Goal: Find specific page/section: Find specific page/section

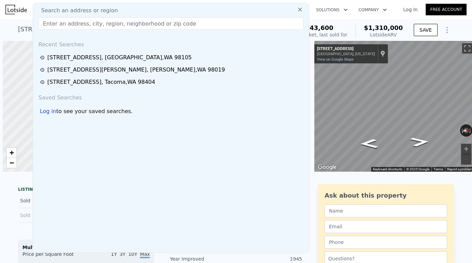
scroll to position [0, 3]
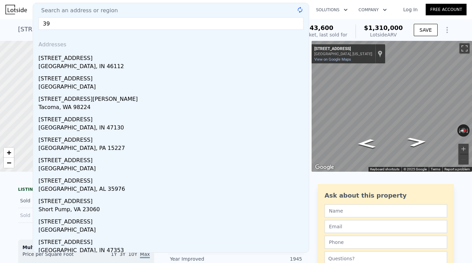
type input "3"
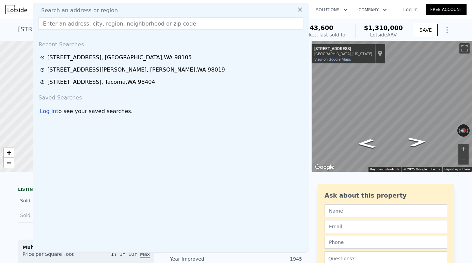
paste input "[STREET_ADDRESS]"
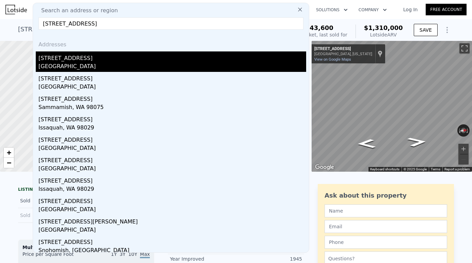
type input "[STREET_ADDRESS]"
click at [109, 61] on div "[STREET_ADDRESS]" at bounding box center [172, 56] width 268 height 11
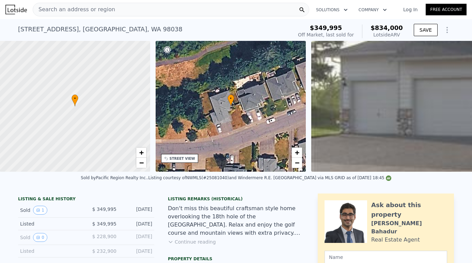
click at [132, 7] on div "Search an address or region" at bounding box center [171, 10] width 276 height 14
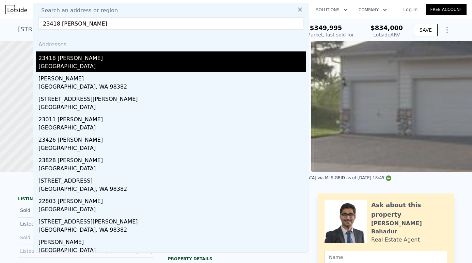
type input "23418 [PERSON_NAME]"
click at [107, 66] on div "[GEOGRAPHIC_DATA]" at bounding box center [172, 67] width 268 height 10
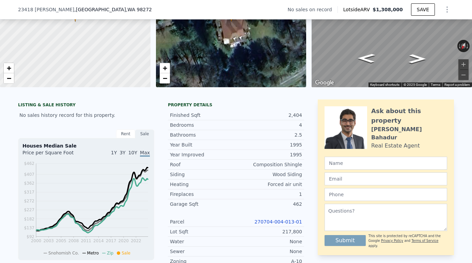
scroll to position [83, 0]
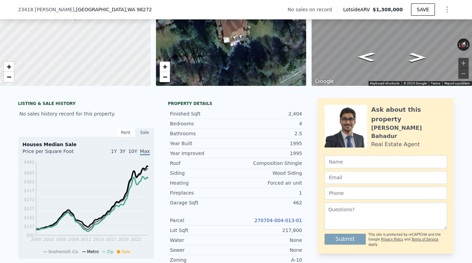
click at [275, 221] on link "270704-004-013-01" at bounding box center [278, 220] width 48 height 5
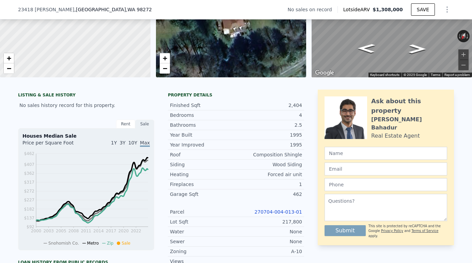
scroll to position [93, 0]
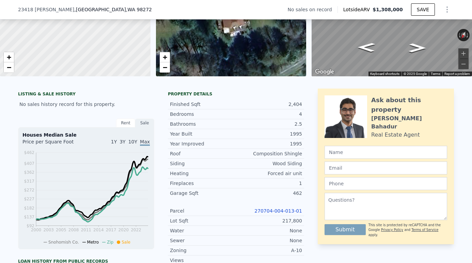
click at [276, 211] on link "270704-004-013-01" at bounding box center [278, 210] width 48 height 5
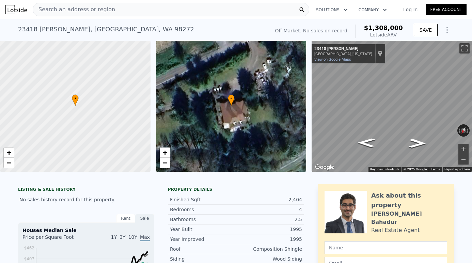
scroll to position [0, 0]
click at [419, 141] on icon "Go Southwest, Sofie Rd" at bounding box center [417, 143] width 32 height 13
click at [419, 141] on icon "Go Southwest, Sofie Rd" at bounding box center [416, 144] width 33 height 14
click at [419, 141] on icon "Go Southwest, Sofie Rd" at bounding box center [417, 144] width 34 height 14
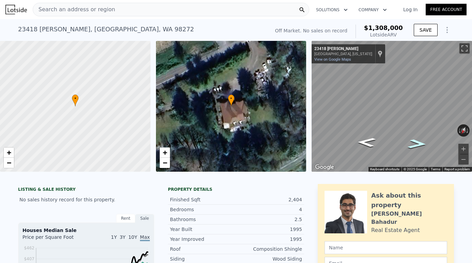
click at [419, 141] on icon "Go Southwest, Sofie Rd" at bounding box center [417, 144] width 35 height 14
click at [419, 141] on icon "Go West, Sofie Rd" at bounding box center [417, 144] width 36 height 14
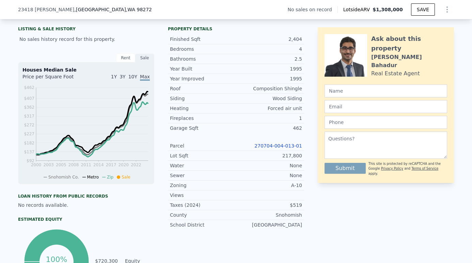
scroll to position [214, 0]
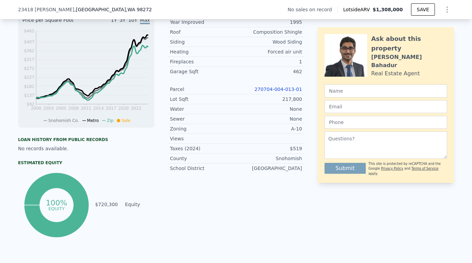
click at [282, 88] on link "270704-004-013-01" at bounding box center [278, 88] width 48 height 5
